Goal: Information Seeking & Learning: Check status

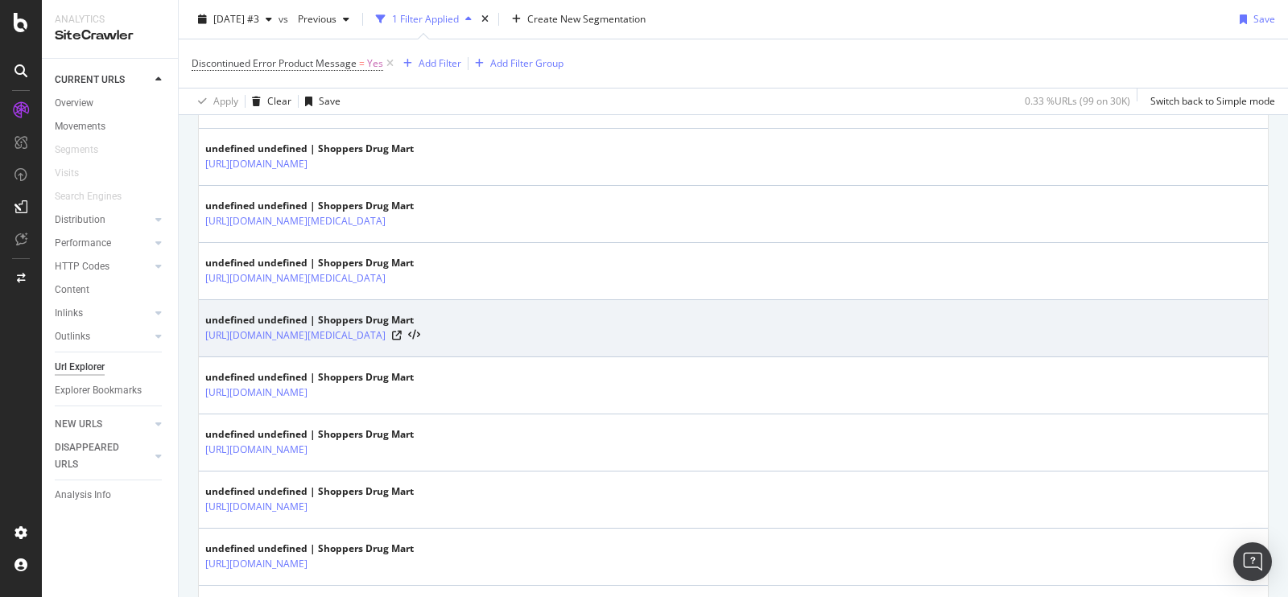
scroll to position [1096, 0]
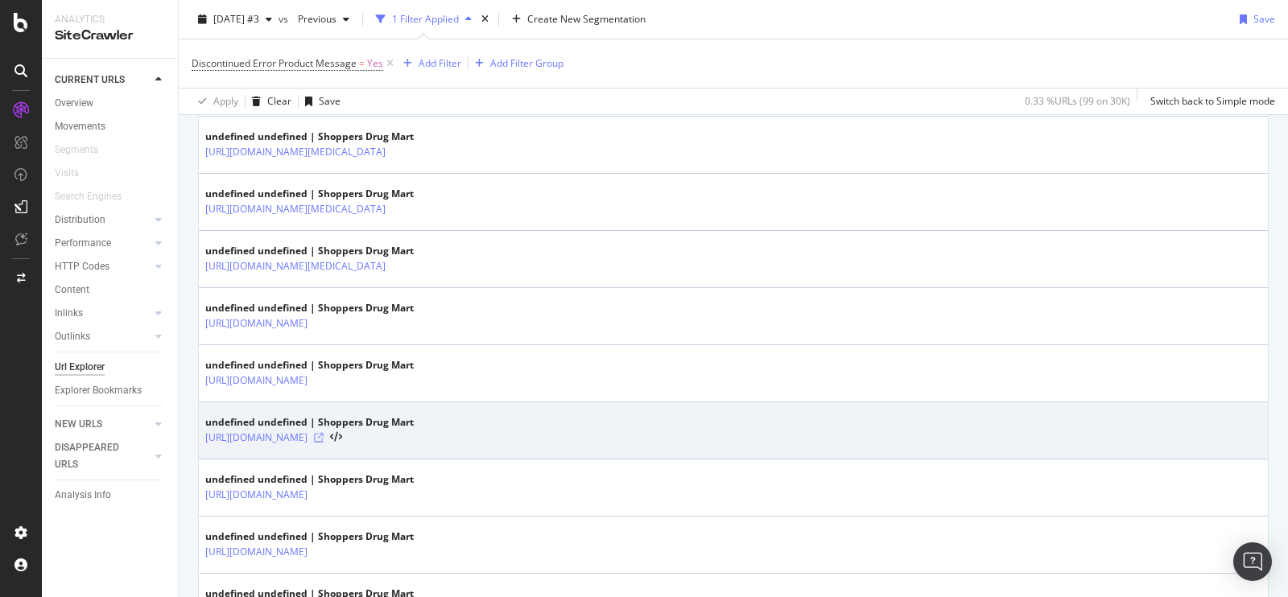
click at [324, 433] on icon at bounding box center [319, 438] width 10 height 10
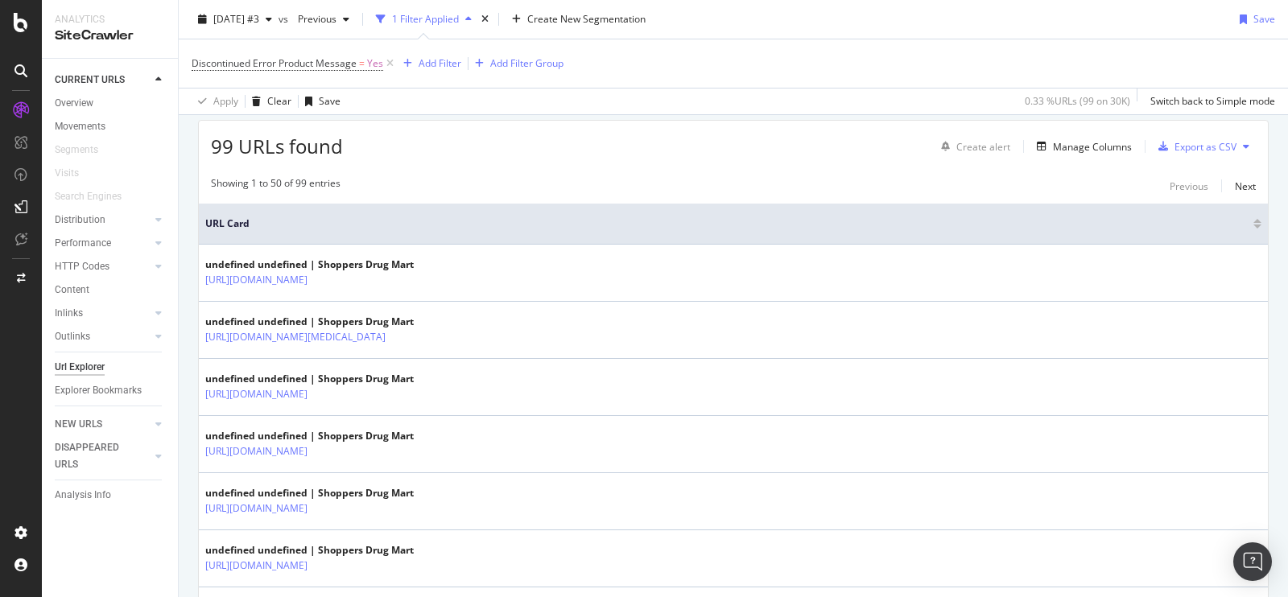
scroll to position [0, 0]
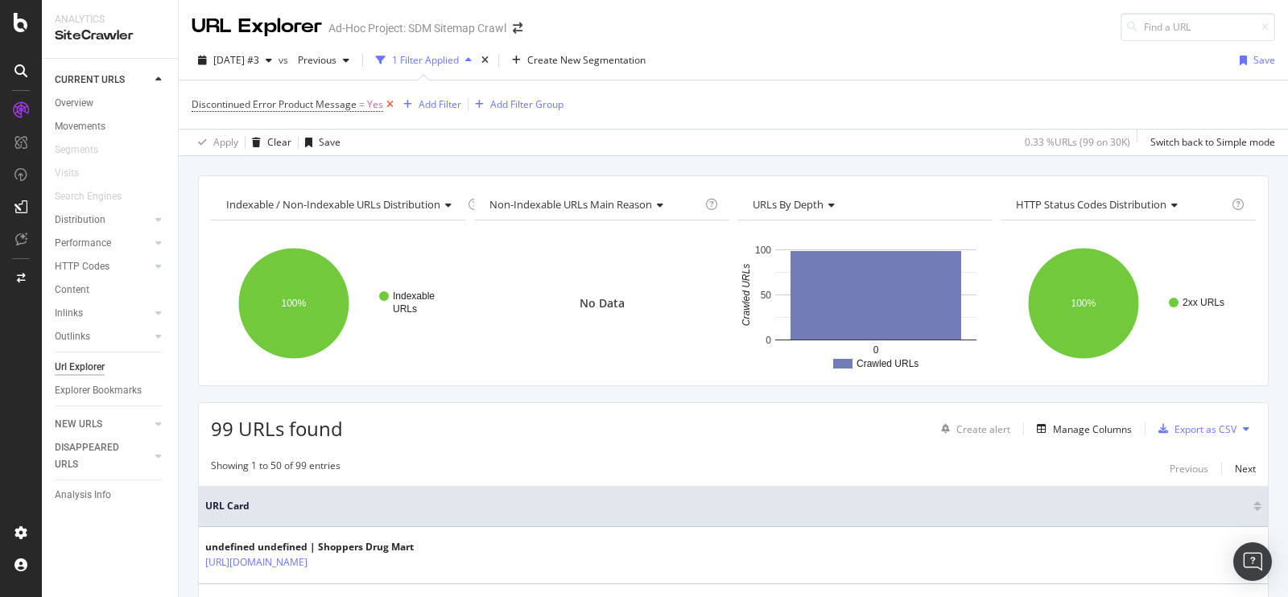
click at [391, 106] on icon at bounding box center [390, 105] width 14 height 16
